Goal: Find specific page/section: Find specific page/section

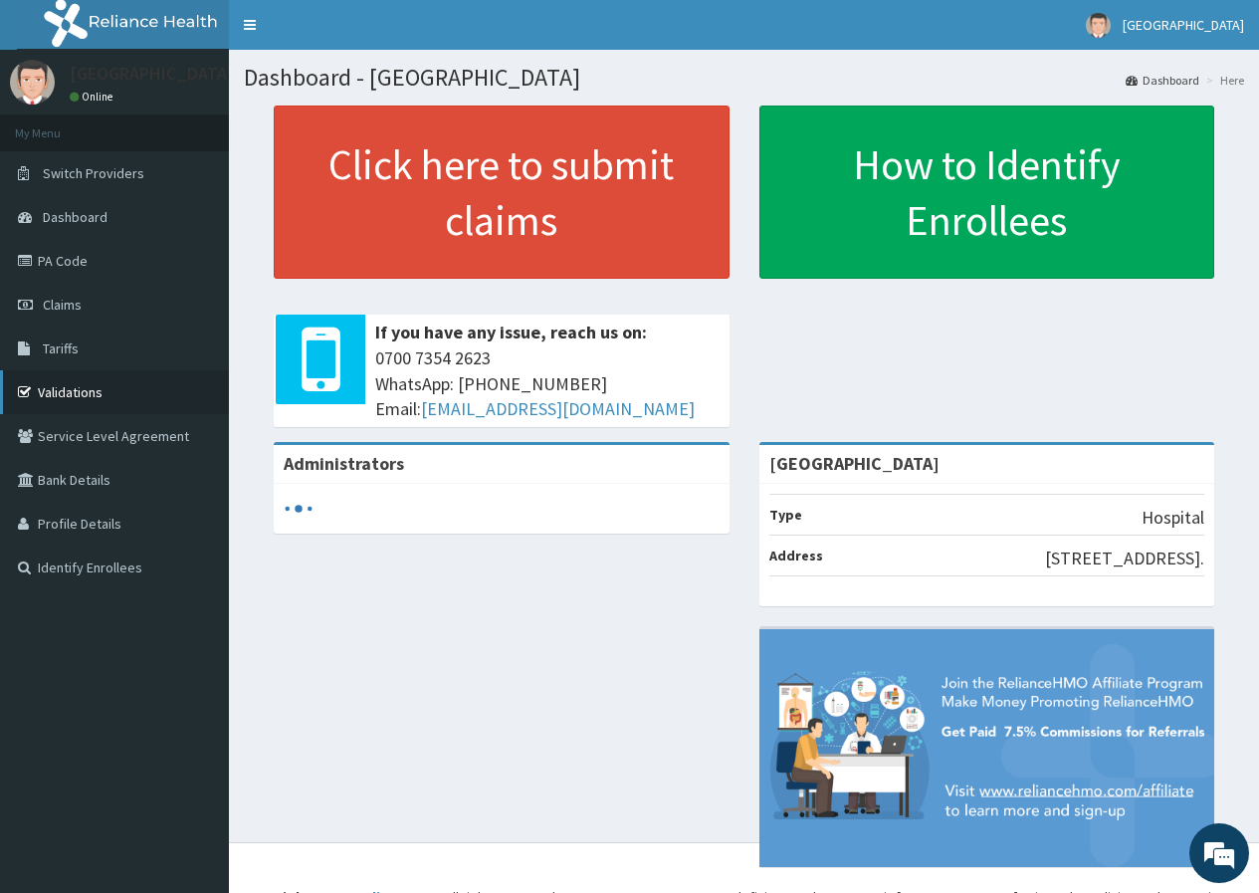
click at [76, 395] on link "Validations" at bounding box center [114, 392] width 229 height 44
click at [89, 395] on link "Validations" at bounding box center [114, 392] width 229 height 44
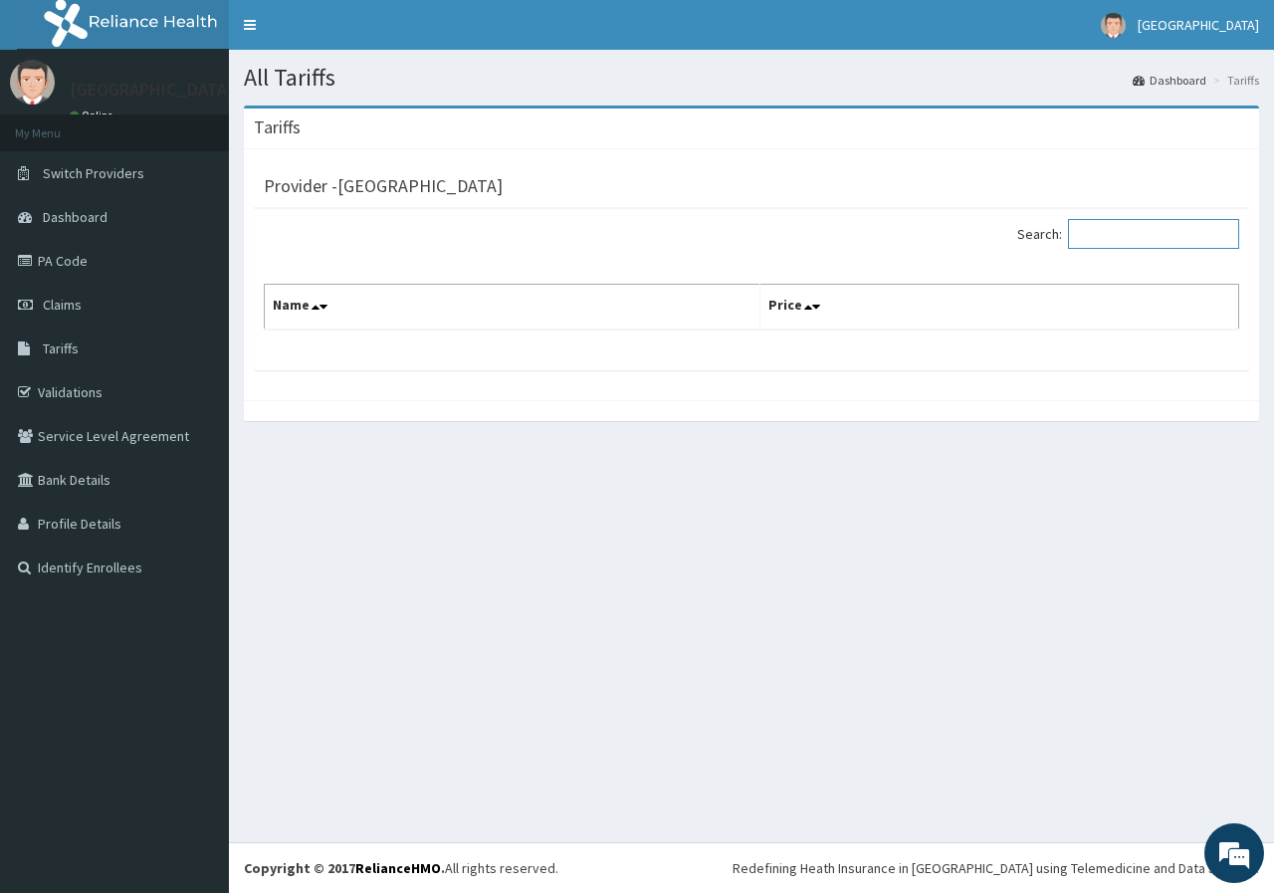
click at [1125, 228] on input "Search:" at bounding box center [1153, 234] width 171 height 30
click at [80, 346] on link "Tariffs" at bounding box center [114, 349] width 229 height 44
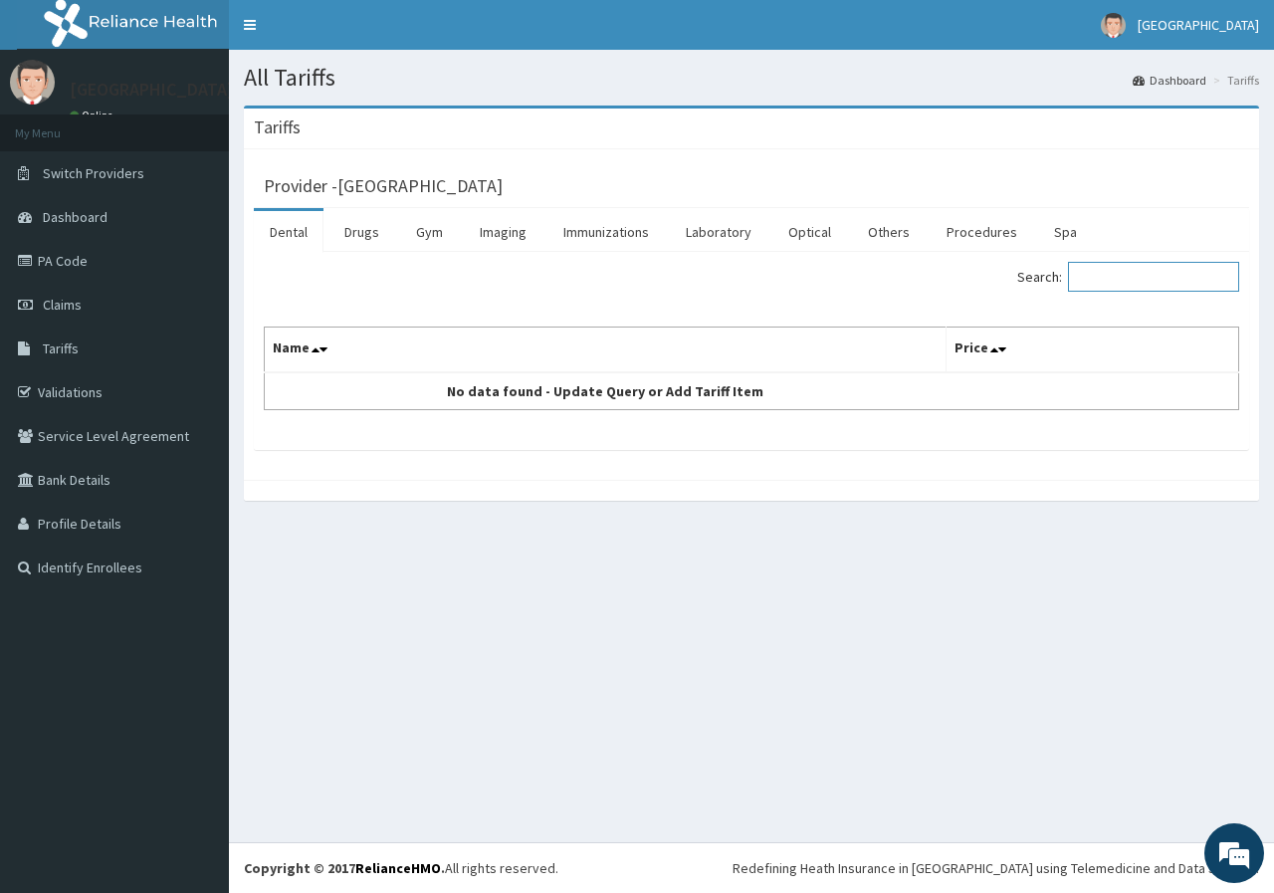
click at [1121, 282] on input "Search:" at bounding box center [1153, 277] width 171 height 30
click at [704, 233] on link "Laboratory" at bounding box center [719, 232] width 98 height 42
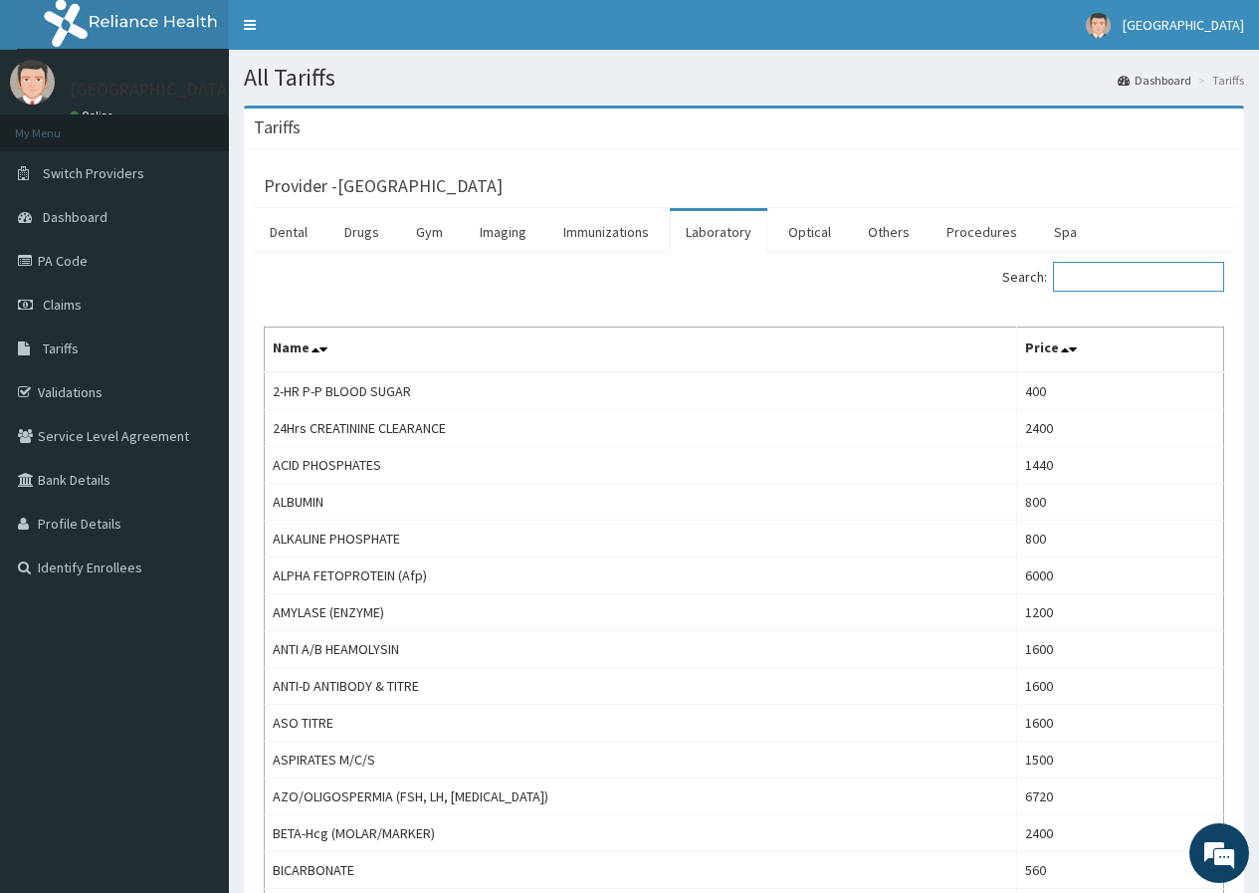
click at [1118, 277] on input "Search:" at bounding box center [1138, 277] width 171 height 30
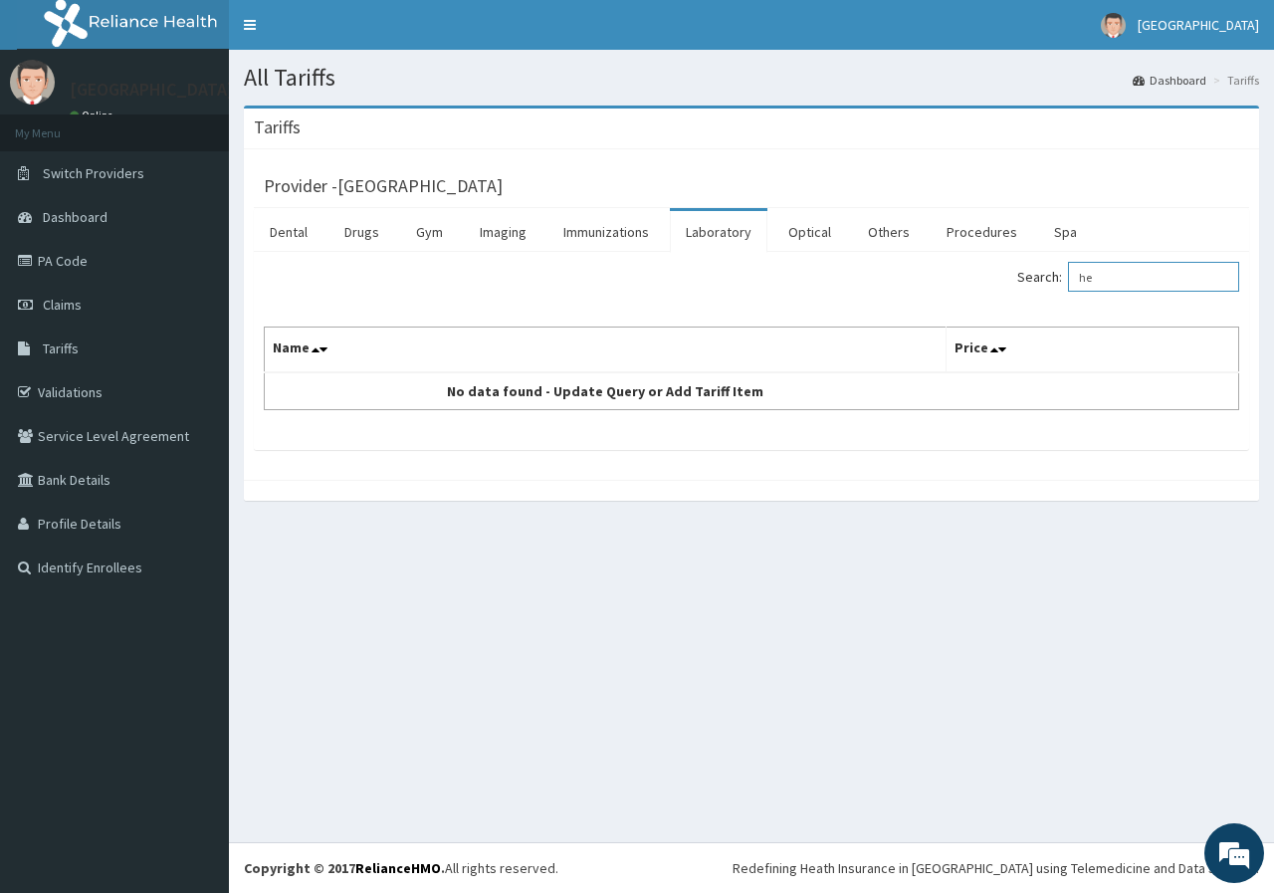
type input "h"
type input "l"
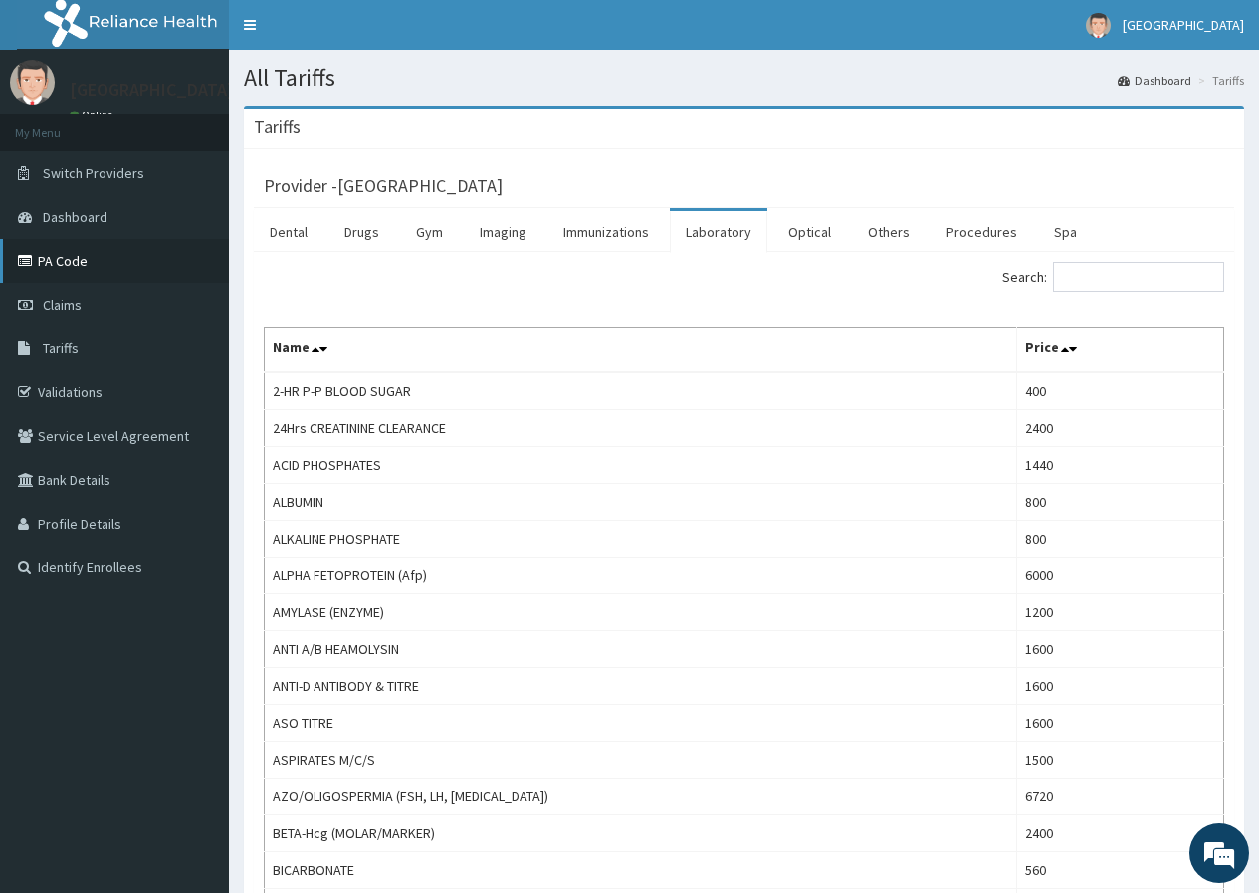
click at [67, 266] on link "PA Code" at bounding box center [114, 261] width 229 height 44
